Goal: Information Seeking & Learning: Learn about a topic

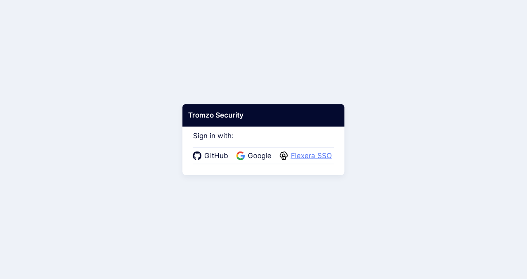
click at [304, 154] on span "Flexera SSO" at bounding box center [312, 156] width 46 height 11
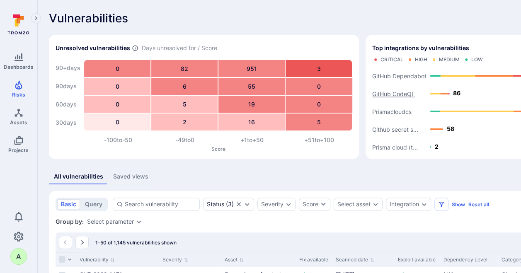
click at [392, 93] on text "GitHub CodeQL" at bounding box center [393, 93] width 43 height 7
click at [387, 83] on button "View" at bounding box center [381, 86] width 19 height 6
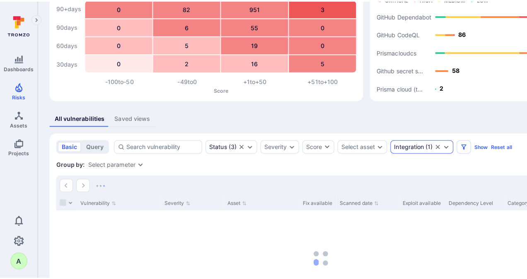
scroll to position [73, 0]
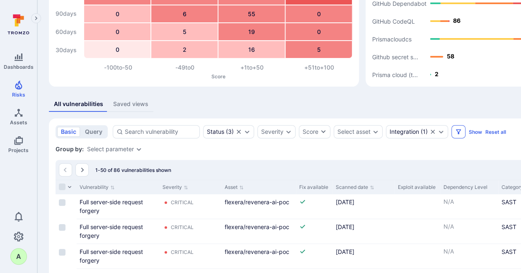
click at [457, 131] on icon "Filters" at bounding box center [458, 132] width 7 height 7
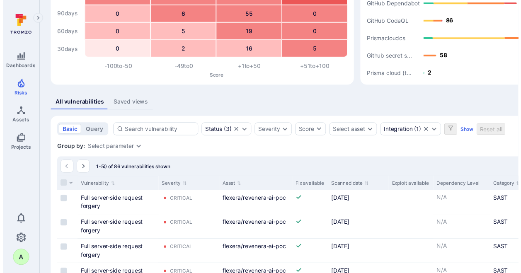
scroll to position [277, 0]
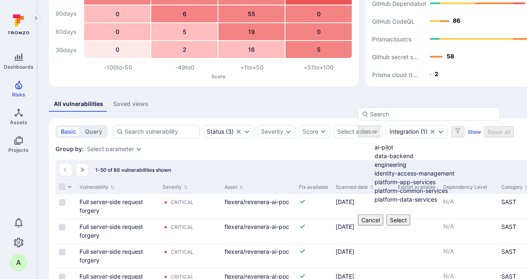
click at [394, 204] on li "platform-data-services" at bounding box center [438, 199] width 126 height 9
click at [410, 226] on button "Select" at bounding box center [399, 220] width 24 height 11
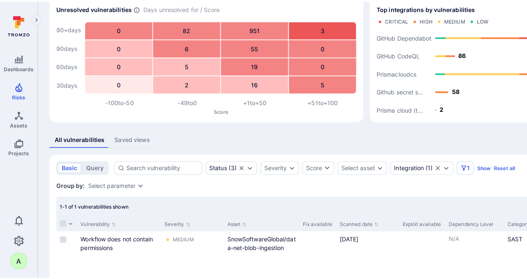
scroll to position [41, 0]
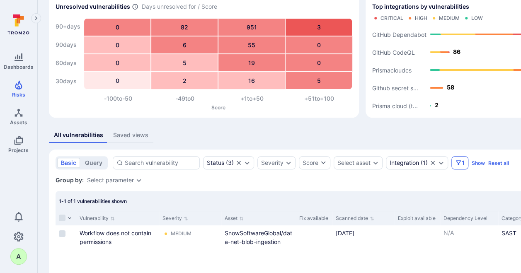
click at [462, 162] on span "1" at bounding box center [463, 163] width 3 height 8
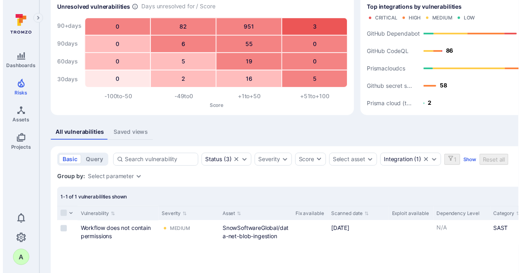
scroll to position [176, 0]
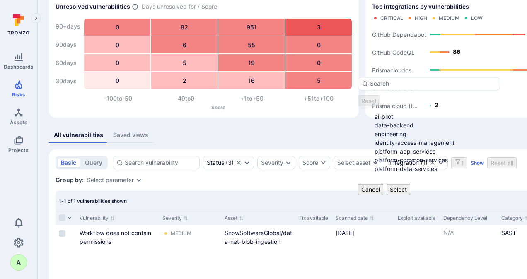
click at [403, 165] on li "platform-data-services" at bounding box center [438, 169] width 126 height 9
click at [397, 147] on li "platform-app-services" at bounding box center [438, 151] width 126 height 9
click at [410, 184] on button "Select" at bounding box center [399, 189] width 24 height 11
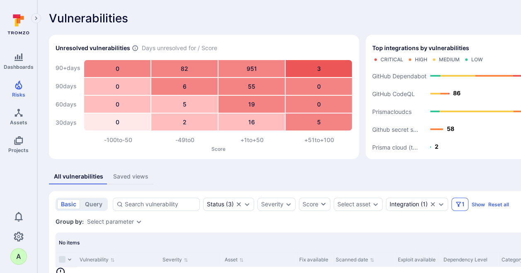
click at [461, 207] on button "1" at bounding box center [459, 204] width 17 height 13
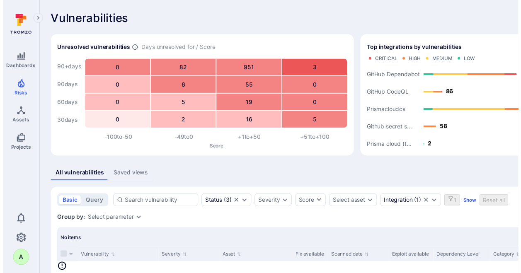
scroll to position [187, 0]
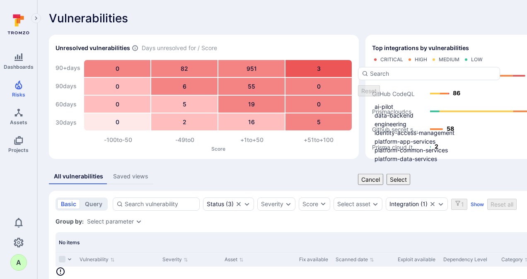
click at [401, 155] on li "platform-data-services" at bounding box center [438, 159] width 126 height 9
click at [410, 174] on button "Select" at bounding box center [399, 179] width 24 height 11
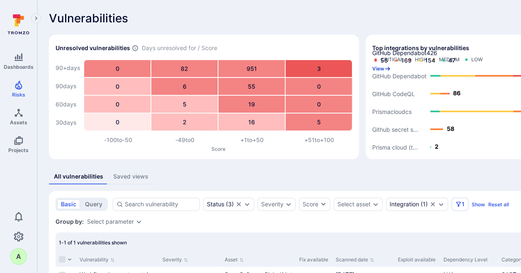
click at [384, 66] on button "View" at bounding box center [381, 69] width 19 height 6
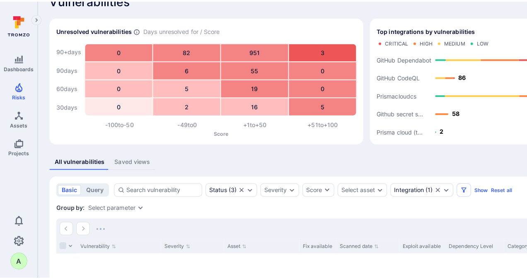
scroll to position [138, 0]
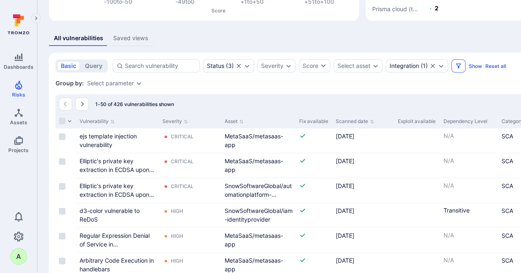
click at [457, 63] on icon "Filters" at bounding box center [458, 66] width 7 height 7
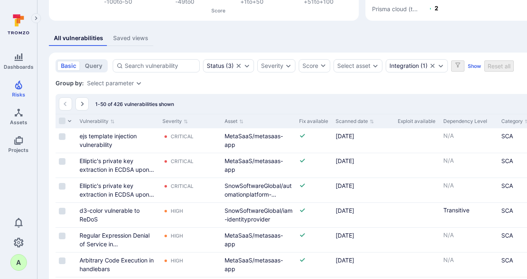
scroll to position [249, 0]
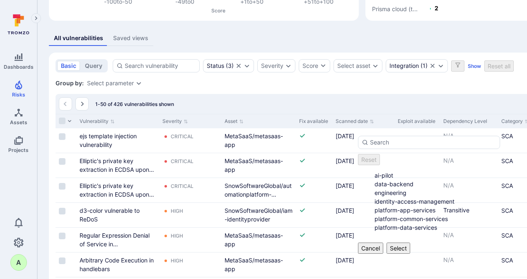
click at [412, 215] on li "platform-app-services" at bounding box center [438, 210] width 126 height 9
click at [410, 254] on button "Select" at bounding box center [399, 248] width 24 height 11
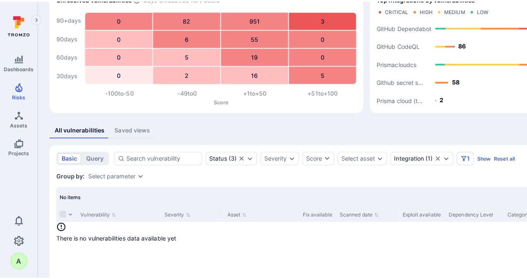
scroll to position [60, 0]
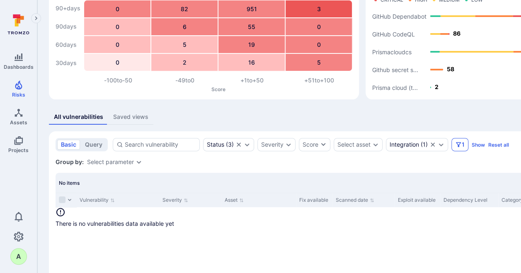
click at [455, 144] on icon "Filters" at bounding box center [458, 144] width 7 height 7
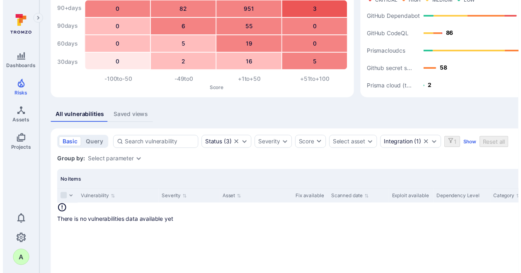
scroll to position [228, 0]
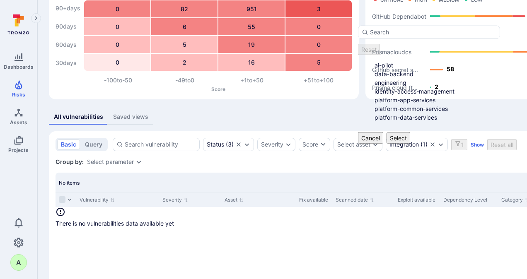
click at [423, 113] on li "platform-data-services" at bounding box center [438, 117] width 126 height 9
click at [410, 134] on button "Select" at bounding box center [399, 138] width 24 height 11
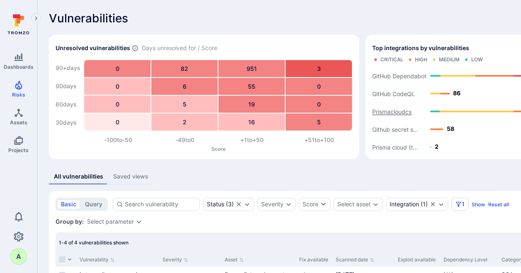
click at [397, 114] on text "Prismacloudcs" at bounding box center [391, 111] width 39 height 7
click at [389, 101] on button "View" at bounding box center [381, 104] width 19 height 6
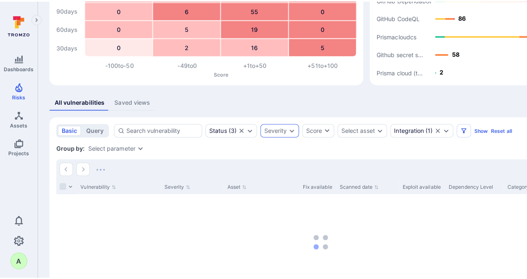
scroll to position [138, 0]
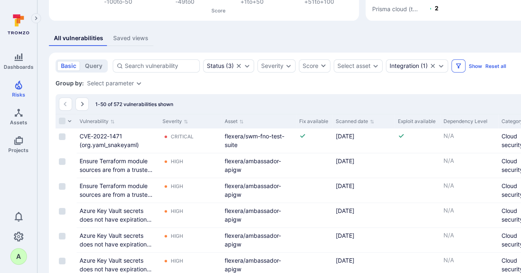
click at [461, 65] on button "Filters" at bounding box center [458, 65] width 14 height 13
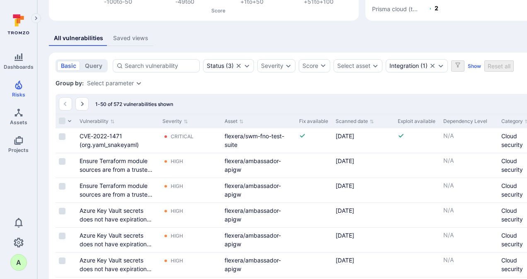
scroll to position [259, 0]
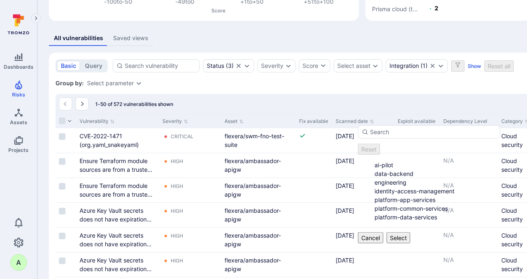
click at [407, 204] on li "platform-app-services" at bounding box center [438, 200] width 126 height 9
click at [407, 222] on li "platform-data-services" at bounding box center [438, 217] width 126 height 9
click at [410, 244] on button "Select" at bounding box center [399, 238] width 24 height 11
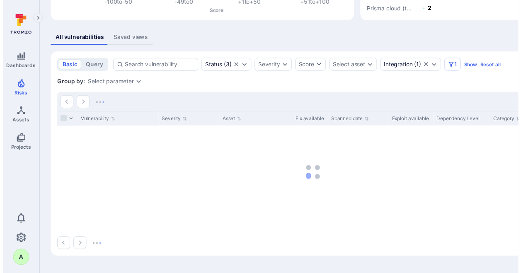
scroll to position [132, 0]
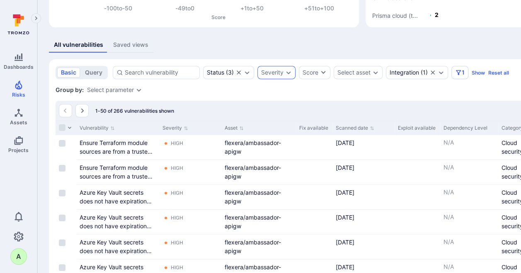
click at [287, 74] on icon "Expand dropdown" at bounding box center [288, 72] width 5 height 3
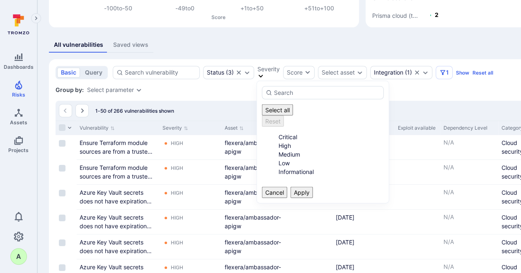
click at [279, 133] on li "Critical" at bounding box center [332, 137] width 106 height 9
click at [280, 141] on li "High" at bounding box center [332, 145] width 106 height 9
click at [313, 187] on button "Apply" at bounding box center [302, 192] width 22 height 11
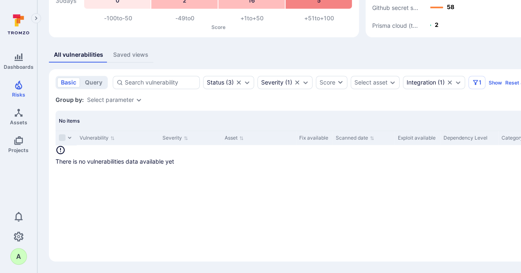
scroll to position [122, 0]
click at [303, 84] on icon "Expand dropdown" at bounding box center [305, 82] width 7 height 7
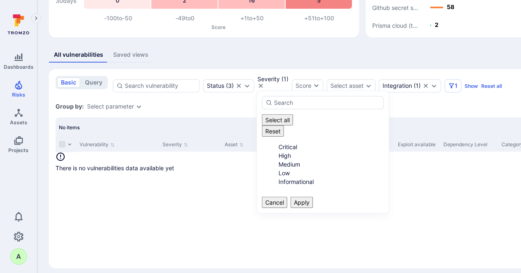
click at [285, 143] on li "Critical" at bounding box center [332, 147] width 106 height 9
click at [283, 151] on li "High" at bounding box center [332, 155] width 106 height 9
click at [313, 197] on button "Apply" at bounding box center [302, 202] width 22 height 11
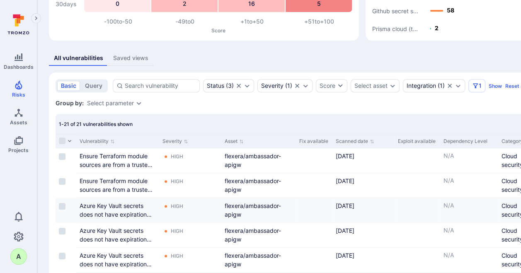
scroll to position [132, 0]
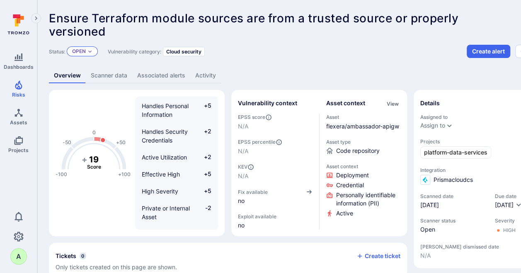
click at [90, 51] on icon "Expand dropdown" at bounding box center [89, 51] width 5 height 5
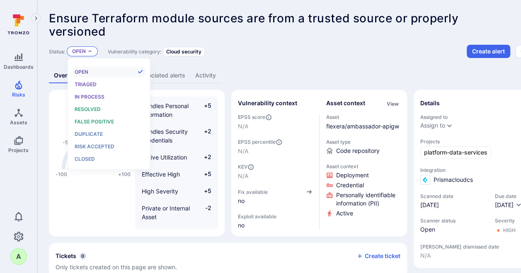
scroll to position [7, 0]
click at [97, 109] on span "Resolved" at bounding box center [88, 109] width 26 height 6
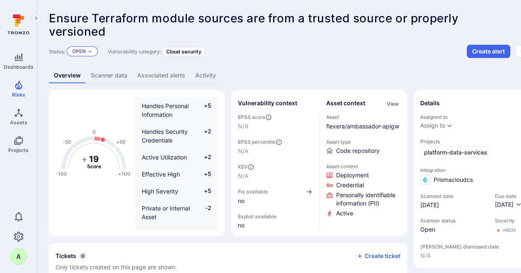
click at [90, 52] on icon "Expand dropdown" at bounding box center [89, 52] width 3 height 2
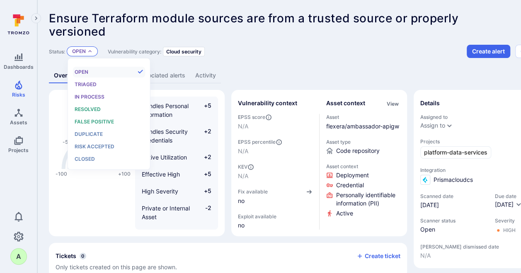
scroll to position [7, 0]
click at [93, 107] on span "Resolved" at bounding box center [88, 109] width 26 height 6
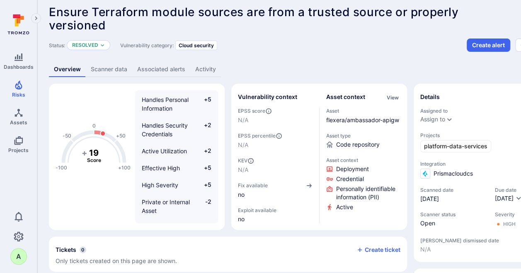
scroll to position [0, 0]
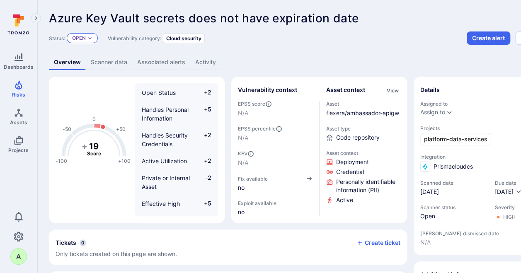
click at [90, 38] on icon "Expand dropdown" at bounding box center [89, 38] width 3 height 2
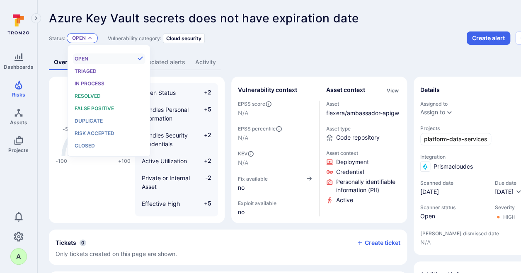
scroll to position [7, 0]
click at [94, 97] on span "Resolved" at bounding box center [88, 96] width 26 height 6
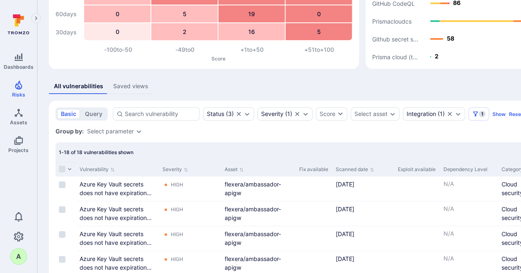
scroll to position [114, 0]
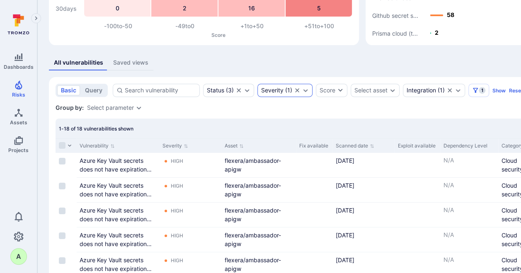
click at [304, 91] on icon "Expand dropdown" at bounding box center [305, 90] width 5 height 3
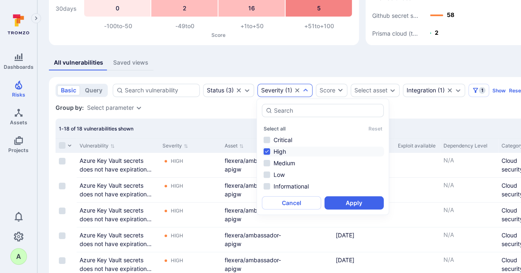
click at [279, 148] on li "High" at bounding box center [323, 152] width 122 height 10
click at [283, 160] on li "Medium" at bounding box center [323, 163] width 122 height 10
click at [342, 203] on button "Apply" at bounding box center [354, 203] width 59 height 13
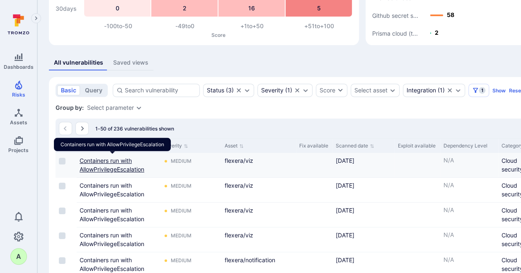
click at [100, 160] on link "Containers run with AllowPrivilegeEscalation" at bounding box center [112, 165] width 65 height 16
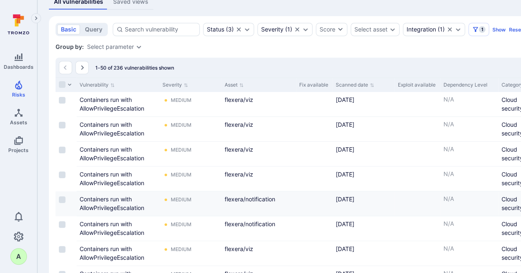
scroll to position [176, 0]
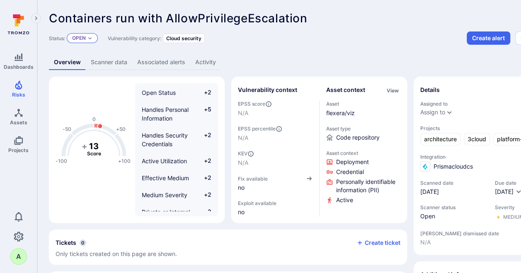
click at [91, 38] on icon "Expand dropdown" at bounding box center [89, 38] width 5 height 5
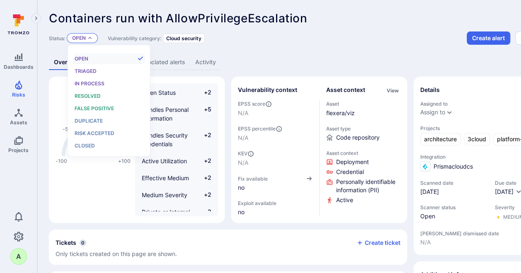
scroll to position [7, 0]
click at [93, 95] on span "Resolved" at bounding box center [88, 96] width 26 height 6
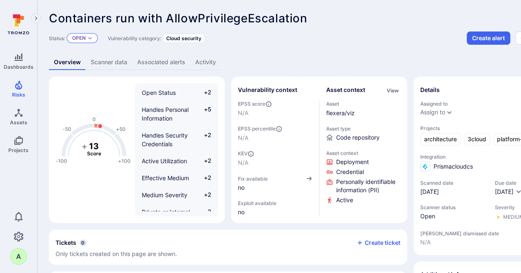
click at [92, 37] on icon "Expand dropdown" at bounding box center [89, 38] width 5 height 5
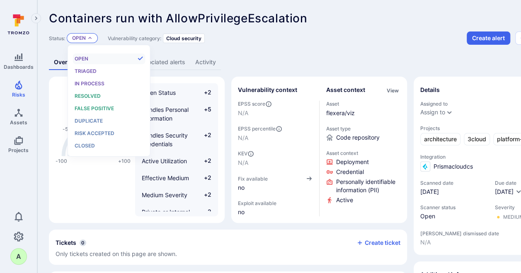
scroll to position [7, 0]
click at [91, 95] on span "Resolved" at bounding box center [88, 96] width 26 height 6
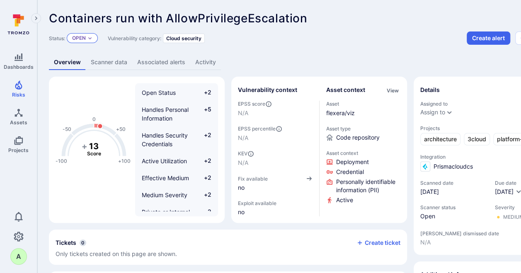
click at [87, 37] on div "Open" at bounding box center [82, 38] width 31 height 10
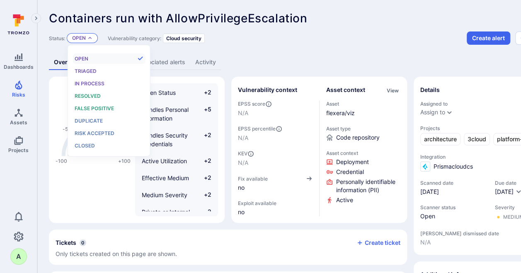
scroll to position [7, 0]
click at [84, 96] on span "Resolved" at bounding box center [88, 96] width 26 height 6
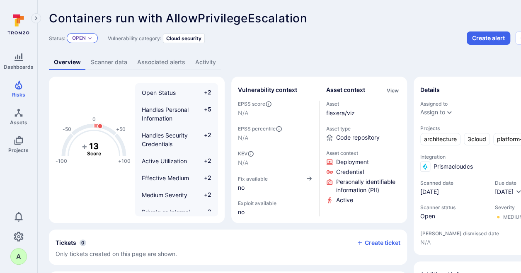
click at [91, 37] on icon "Expand dropdown" at bounding box center [89, 38] width 5 height 5
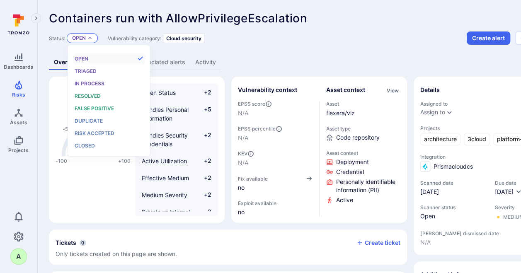
scroll to position [7, 0]
click at [93, 97] on span "Resolved" at bounding box center [88, 96] width 26 height 6
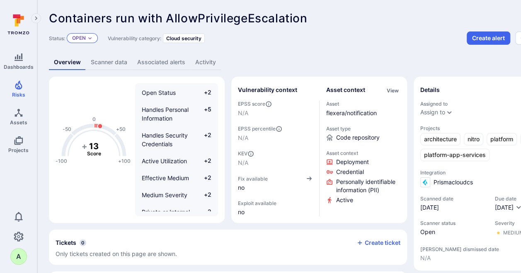
click at [93, 37] on div "Open" at bounding box center [82, 38] width 31 height 10
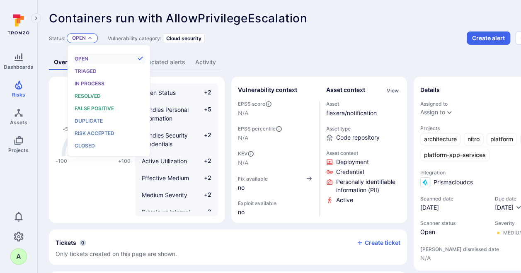
scroll to position [7, 0]
click at [90, 96] on span "Resolved" at bounding box center [88, 96] width 26 height 6
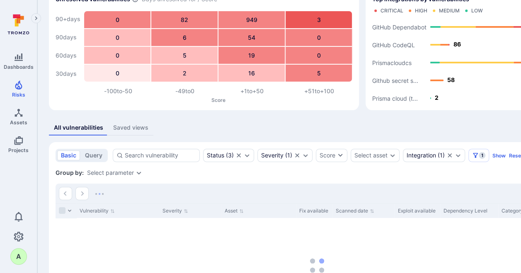
scroll to position [52, 0]
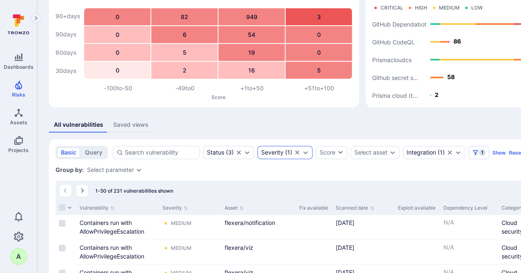
click at [306, 149] on icon "Expand dropdown" at bounding box center [305, 152] width 7 height 7
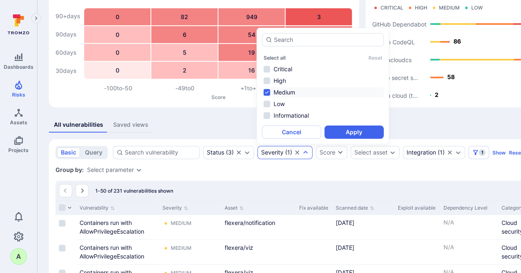
click at [284, 90] on li "Medium" at bounding box center [323, 92] width 122 height 10
click at [280, 102] on li "Low" at bounding box center [323, 104] width 122 height 10
click at [352, 132] on button "Apply" at bounding box center [354, 132] width 59 height 13
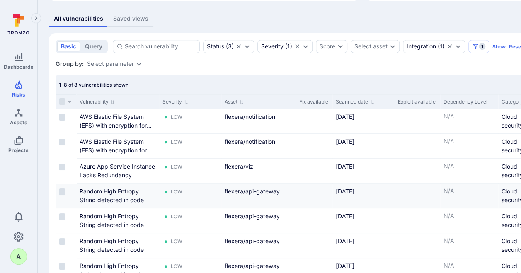
scroll to position [166, 0]
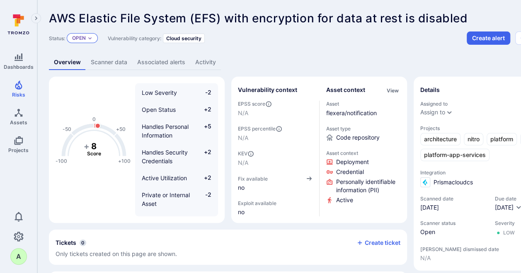
click at [92, 38] on icon "Expand dropdown" at bounding box center [89, 38] width 5 height 5
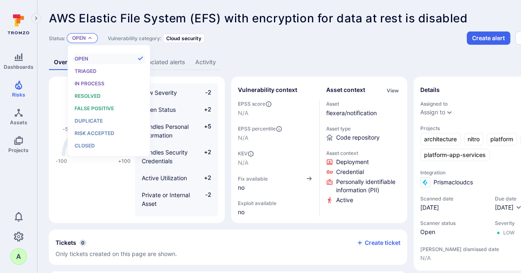
scroll to position [7, 0]
click at [83, 93] on span "Resolved" at bounding box center [88, 96] width 26 height 6
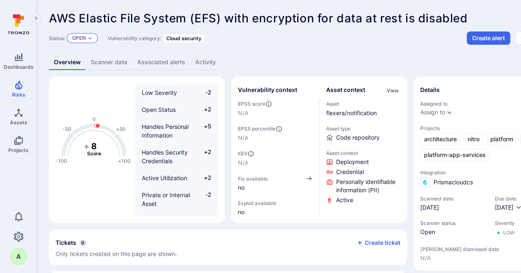
click at [90, 36] on icon "Expand dropdown" at bounding box center [89, 38] width 5 height 5
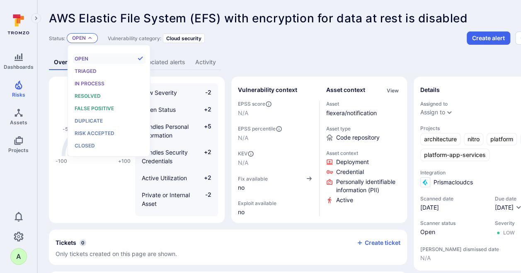
scroll to position [7, 0]
click at [91, 94] on span "Resolved" at bounding box center [88, 96] width 26 height 6
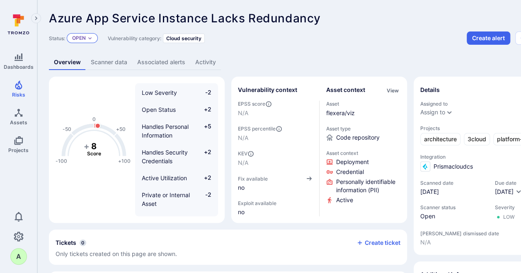
click at [88, 36] on icon "Expand dropdown" at bounding box center [89, 38] width 5 height 5
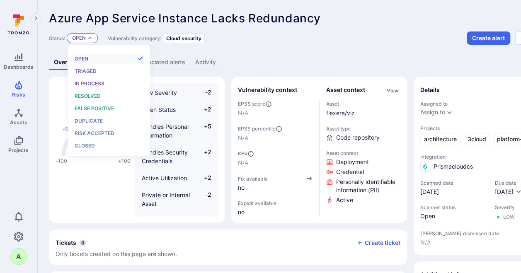
scroll to position [7, 0]
click at [92, 95] on span "Resolved" at bounding box center [88, 96] width 26 height 6
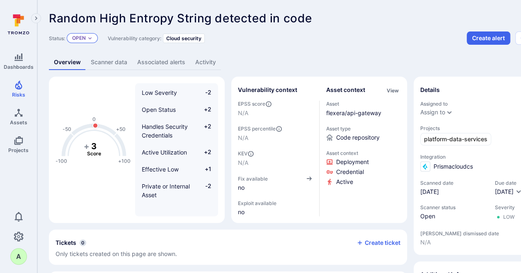
click at [89, 36] on icon "Expand dropdown" at bounding box center [89, 38] width 5 height 5
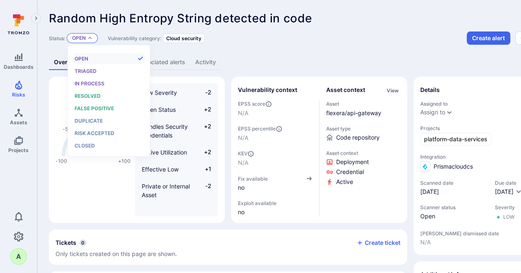
scroll to position [7, 0]
click at [92, 92] on div "Resolved" at bounding box center [109, 96] width 68 height 9
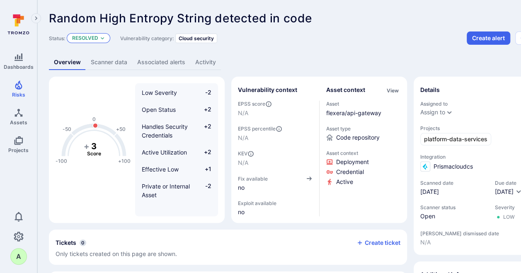
click at [102, 38] on icon "Expand dropdown" at bounding box center [102, 38] width 5 height 5
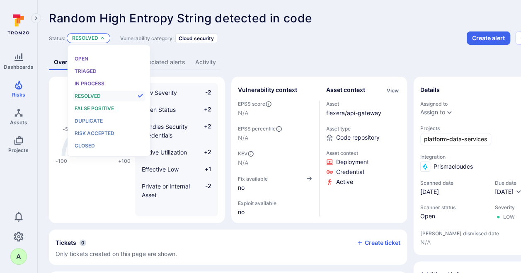
scroll to position [7, 0]
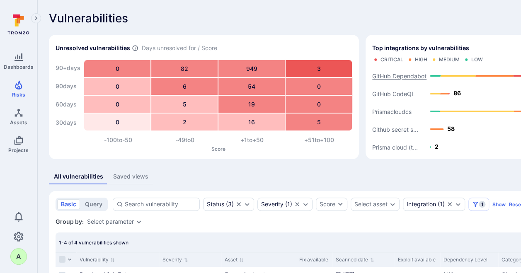
click at [384, 76] on text "GitHub Dependabot" at bounding box center [399, 76] width 54 height 7
click at [382, 66] on button "View" at bounding box center [381, 69] width 19 height 6
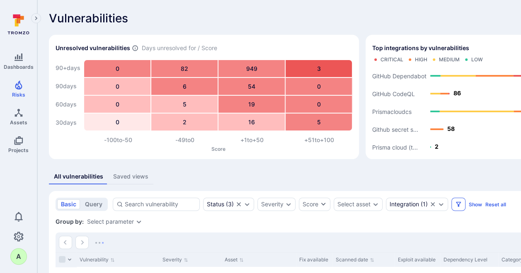
click at [458, 202] on icon "Filters" at bounding box center [458, 204] width 7 height 7
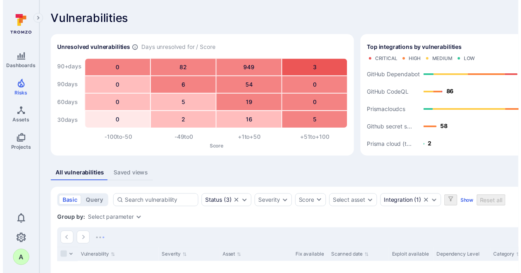
scroll to position [176, 0]
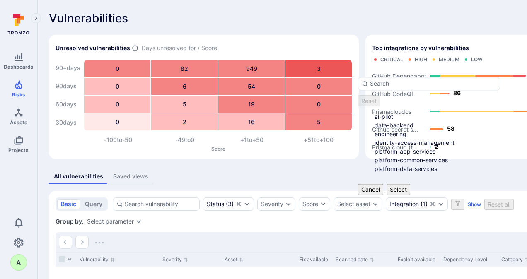
click at [405, 165] on li "platform-data-services" at bounding box center [438, 169] width 126 height 9
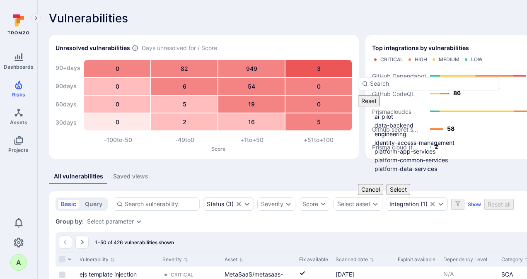
click at [410, 184] on button "Select" at bounding box center [399, 189] width 24 height 11
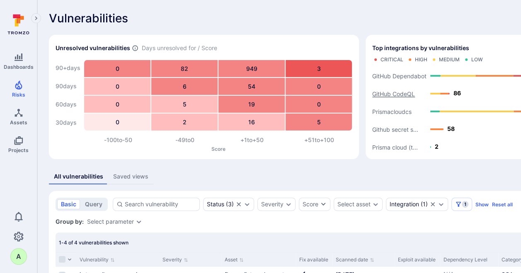
click at [395, 92] on text "GitHub CodeQL" at bounding box center [393, 93] width 43 height 7
click at [386, 83] on button "View" at bounding box center [381, 86] width 19 height 6
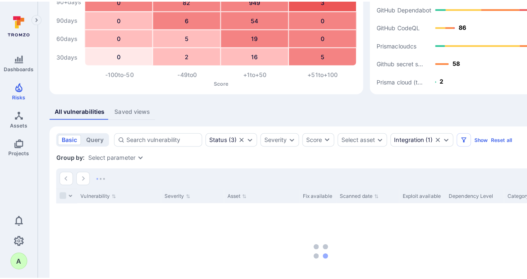
scroll to position [73, 0]
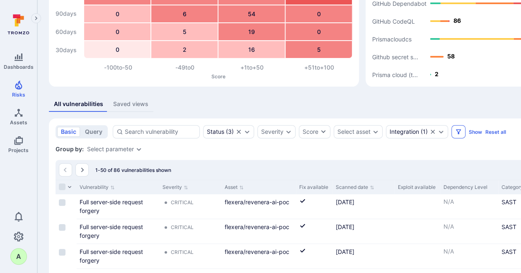
click at [456, 131] on icon "Filters" at bounding box center [458, 131] width 5 height 5
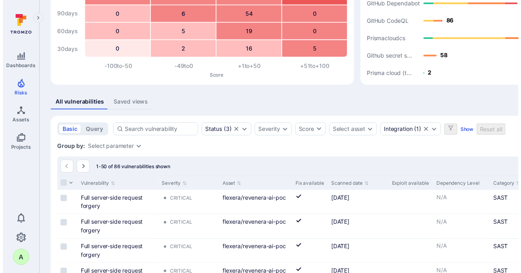
scroll to position [236, 0]
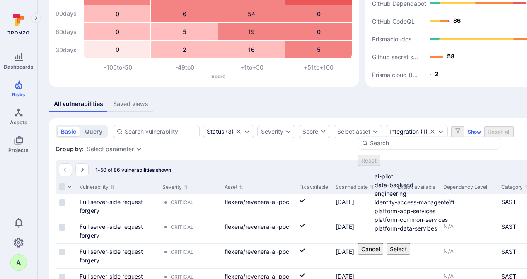
click at [421, 233] on li "platform-data-services" at bounding box center [438, 228] width 126 height 9
click at [410, 255] on button "Select" at bounding box center [399, 249] width 24 height 11
